Goal: Information Seeking & Learning: Learn about a topic

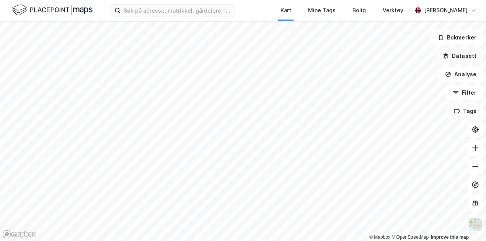
click at [462, 55] on button "Datasett" at bounding box center [460, 55] width 47 height 15
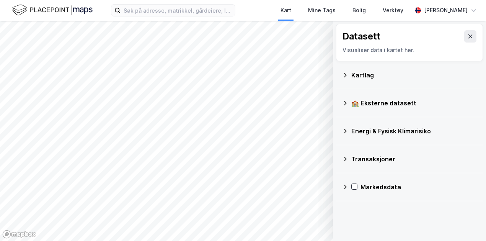
click at [345, 105] on icon at bounding box center [345, 103] width 3 height 5
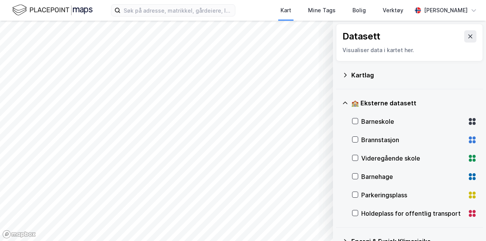
click at [346, 73] on icon at bounding box center [345, 75] width 6 height 6
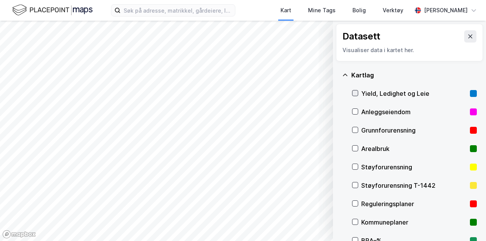
click at [358, 93] on icon at bounding box center [355, 92] width 5 height 5
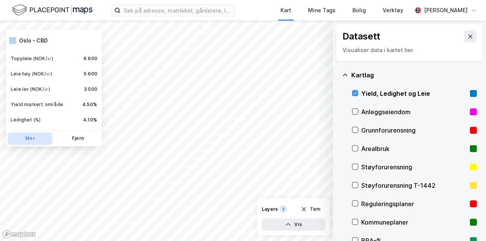
click at [28, 139] on button "Mer" at bounding box center [30, 138] width 45 height 12
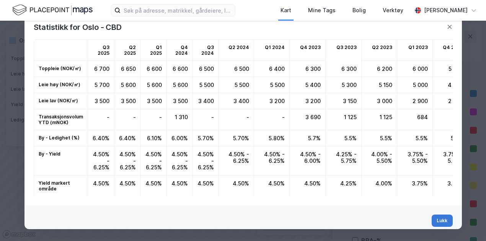
click at [435, 219] on button "Lukk" at bounding box center [442, 220] width 21 height 12
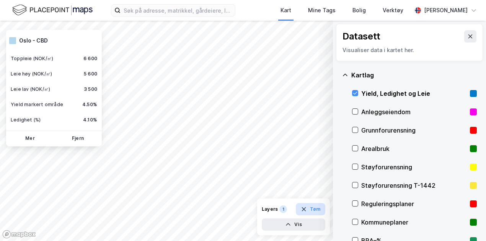
click at [312, 208] on button "Tøm" at bounding box center [310, 209] width 29 height 12
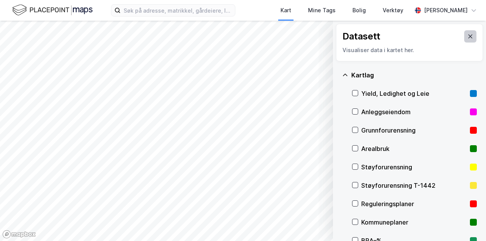
click at [468, 33] on icon at bounding box center [471, 36] width 6 height 6
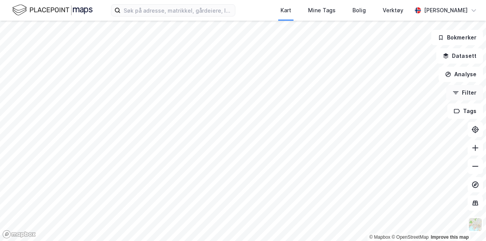
click at [471, 92] on button "Filter" at bounding box center [464, 92] width 37 height 15
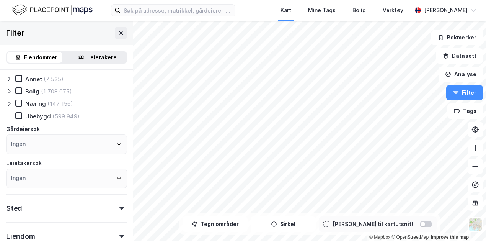
scroll to position [11, 0]
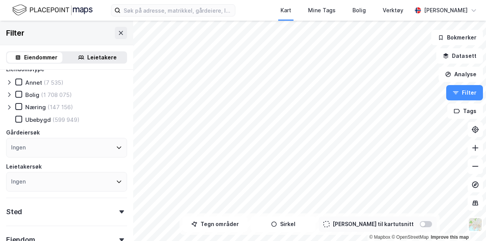
click at [90, 57] on div "Leietakere" at bounding box center [101, 57] width 29 height 9
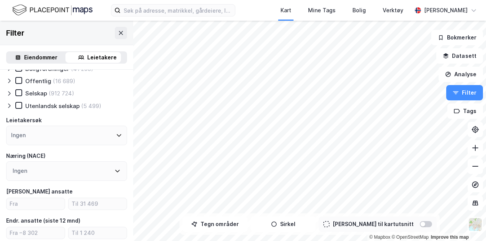
scroll to position [28, 0]
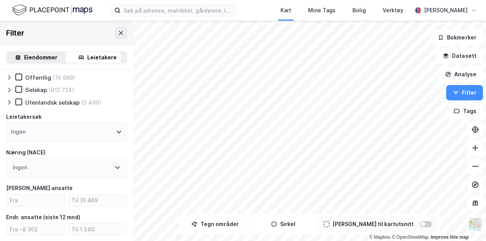
click at [98, 132] on div "Ingen" at bounding box center [66, 132] width 121 height 20
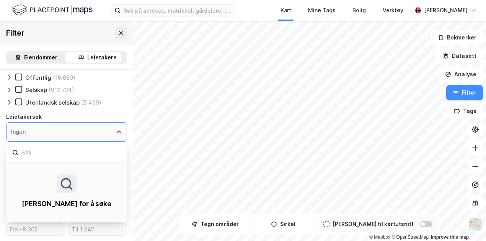
click at [98, 132] on div "Ingen" at bounding box center [66, 132] width 121 height 20
click at [117, 131] on icon at bounding box center [119, 132] width 5 height 3
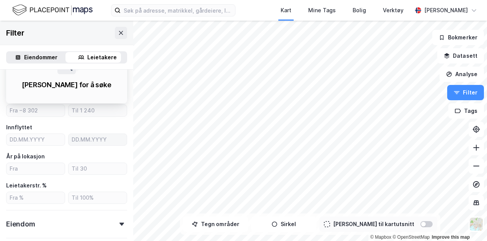
scroll to position [147, 0]
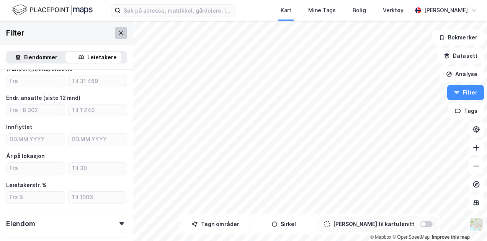
click at [118, 35] on icon at bounding box center [121, 33] width 6 height 6
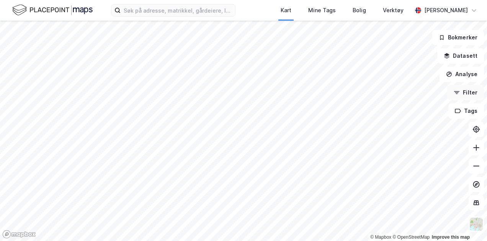
click at [468, 95] on button "Filter" at bounding box center [465, 92] width 37 height 15
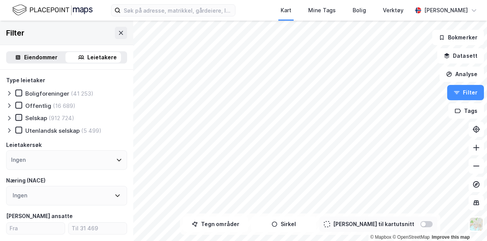
click at [18, 118] on icon at bounding box center [18, 117] width 5 height 5
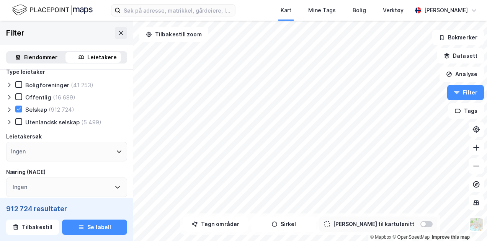
scroll to position [8, 0]
click at [219, 232] on div "Tegn områder [PERSON_NAME] til kartutsnitt" at bounding box center [310, 224] width 260 height 21
click at [221, 226] on button "Tegn områder" at bounding box center [215, 224] width 65 height 15
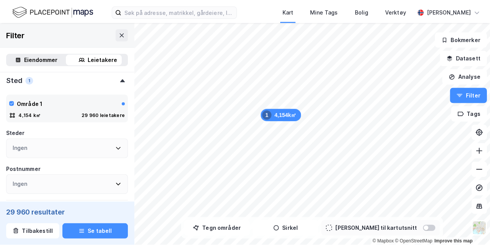
scroll to position [321, 0]
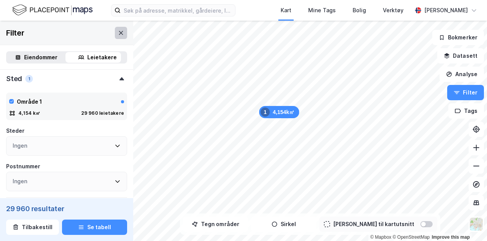
click at [118, 34] on icon at bounding box center [121, 33] width 6 height 6
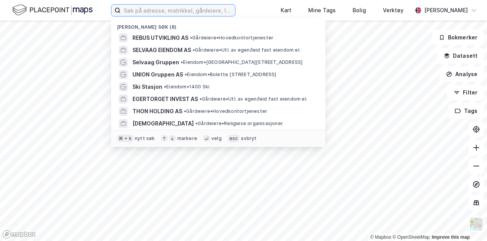
click at [173, 14] on input at bounding box center [178, 10] width 114 height 11
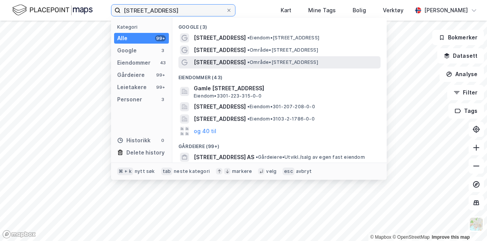
type input "[STREET_ADDRESS]"
click at [216, 63] on span "[STREET_ADDRESS]" at bounding box center [220, 62] width 52 height 9
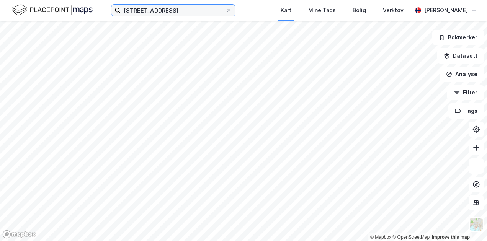
click at [170, 12] on input "[STREET_ADDRESS]" at bounding box center [173, 10] width 105 height 11
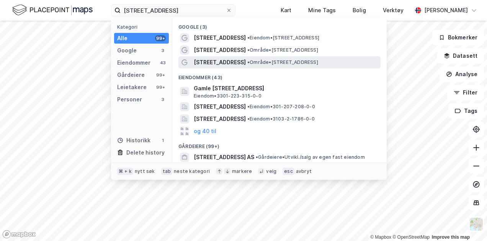
click at [211, 63] on span "[STREET_ADDRESS]" at bounding box center [220, 62] width 52 height 9
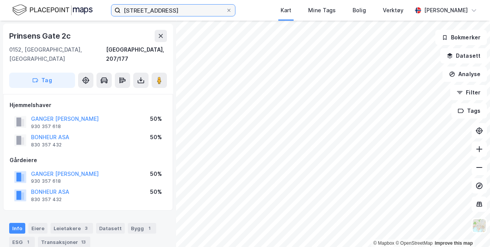
click at [182, 8] on input "[STREET_ADDRESS]" at bounding box center [173, 10] width 105 height 11
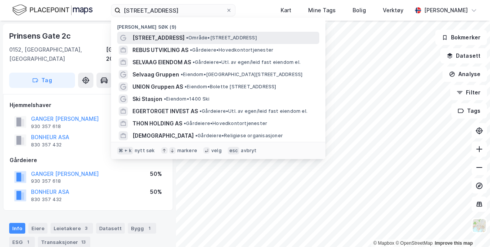
click at [209, 36] on span "• Område • [STREET_ADDRESS]" at bounding box center [221, 38] width 71 height 6
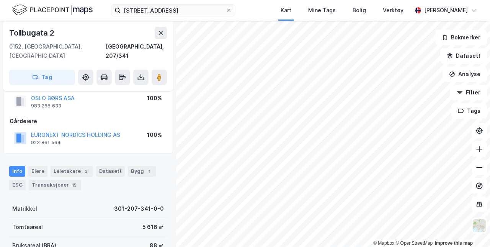
scroll to position [21, 0]
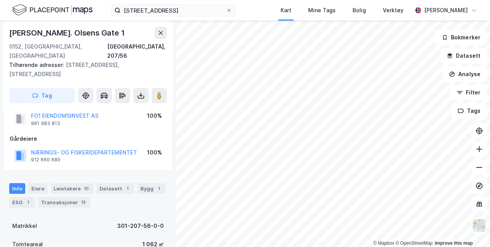
scroll to position [21, 0]
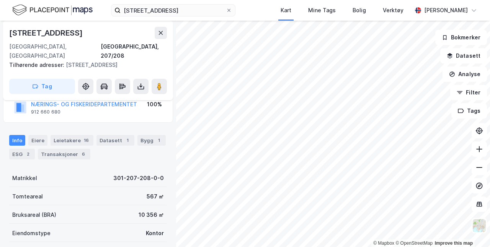
scroll to position [60, 0]
click at [70, 136] on div "Leietakere 16" at bounding box center [72, 141] width 43 height 11
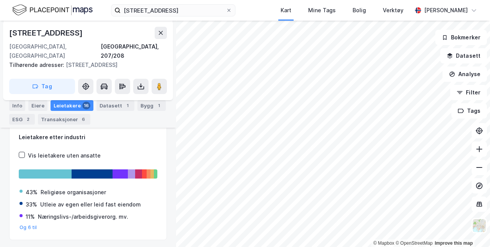
scroll to position [116, 0]
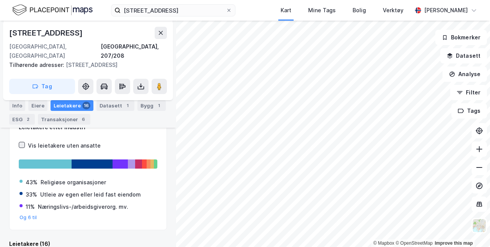
click at [22, 144] on icon at bounding box center [22, 145] width 4 height 3
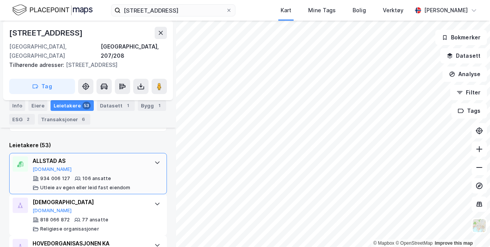
scroll to position [198, 0]
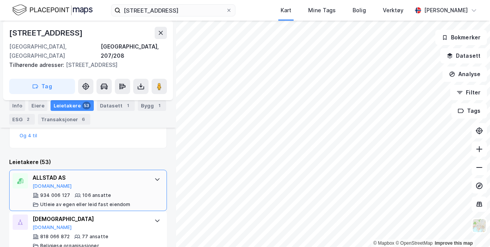
click at [154, 177] on icon at bounding box center [157, 180] width 6 height 6
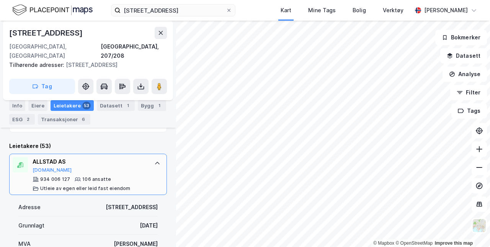
scroll to position [267, 0]
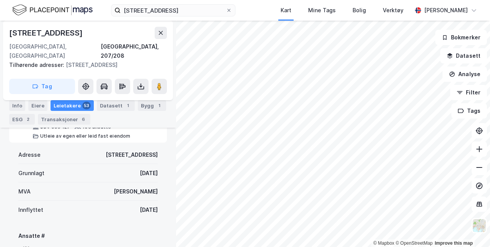
drag, startPoint x: 121, startPoint y: 201, endPoint x: 153, endPoint y: 201, distance: 32.2
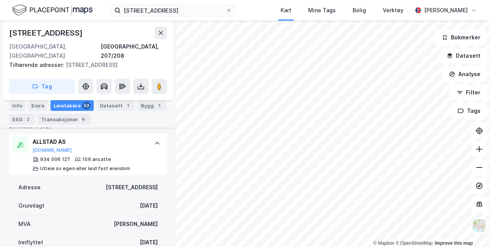
scroll to position [232, 0]
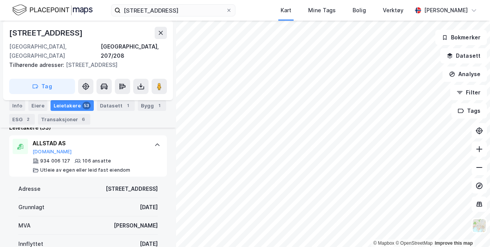
click at [154, 142] on icon at bounding box center [157, 145] width 6 height 6
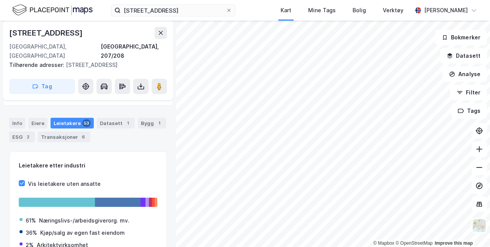
scroll to position [100, 0]
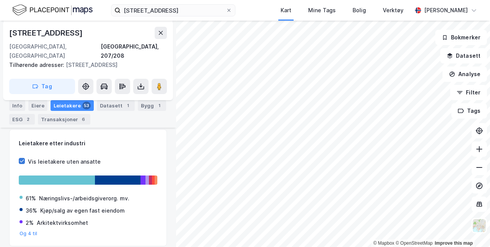
click at [21, 159] on icon at bounding box center [21, 161] width 5 height 5
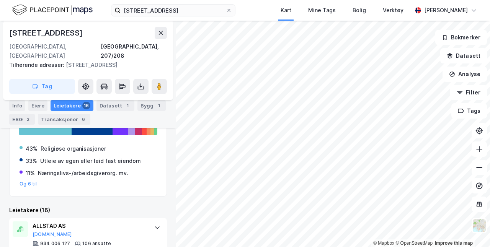
scroll to position [149, 0]
click at [31, 182] on button "Og 6 til" at bounding box center [29, 185] width 18 height 6
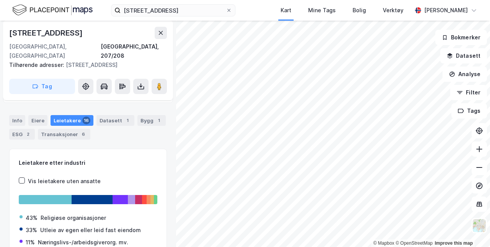
scroll to position [82, 0]
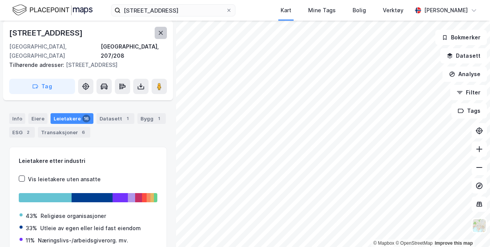
click at [164, 32] on button at bounding box center [161, 33] width 12 height 12
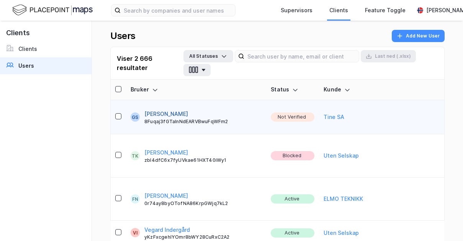
click at [171, 110] on button "[PERSON_NAME]" at bounding box center [166, 114] width 44 height 9
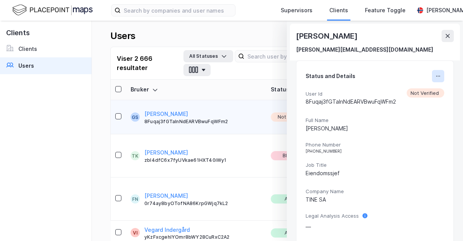
click at [240, 79] on button at bounding box center [438, 76] width 12 height 12
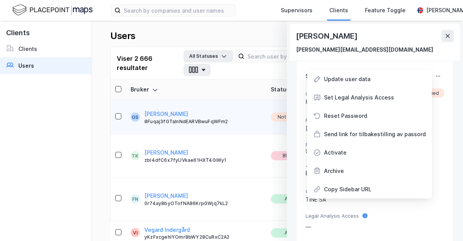
click at [240, 151] on div "Activate" at bounding box center [335, 152] width 23 height 9
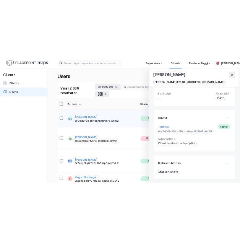
scroll to position [176, 0]
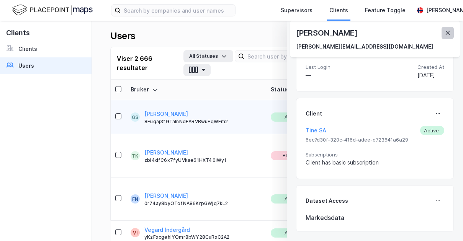
click at [240, 31] on icon at bounding box center [448, 33] width 6 height 6
